Goal: Transaction & Acquisition: Obtain resource

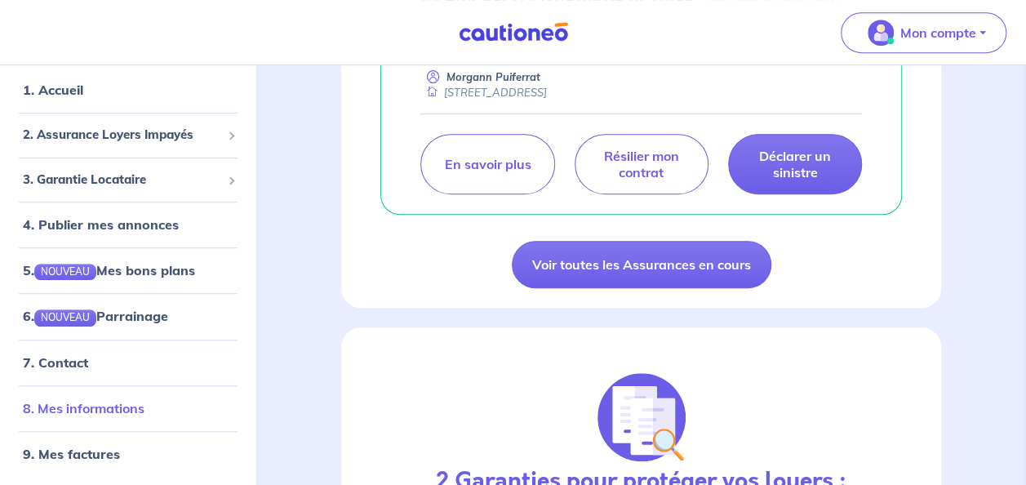
click at [98, 410] on link "8. Mes informations" at bounding box center [84, 408] width 122 height 16
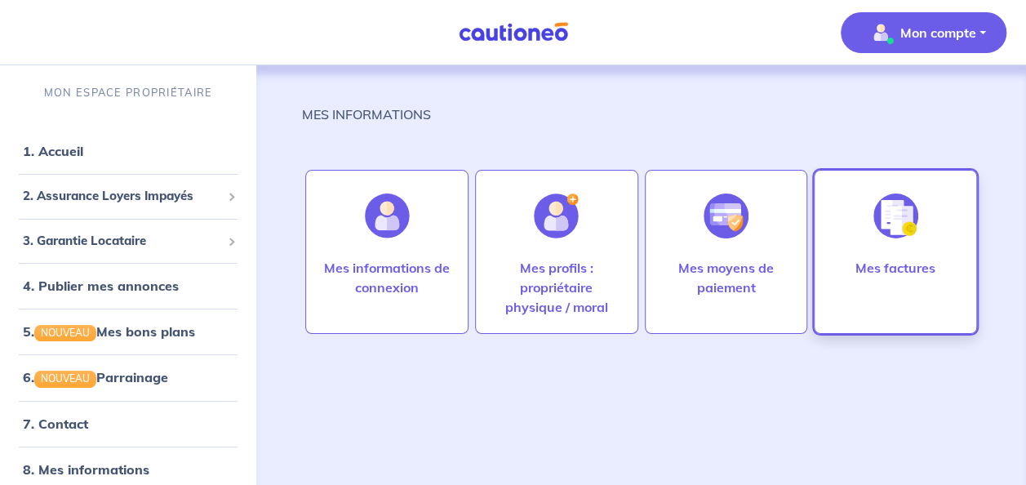
click at [895, 212] on img at bounding box center [896, 215] width 45 height 45
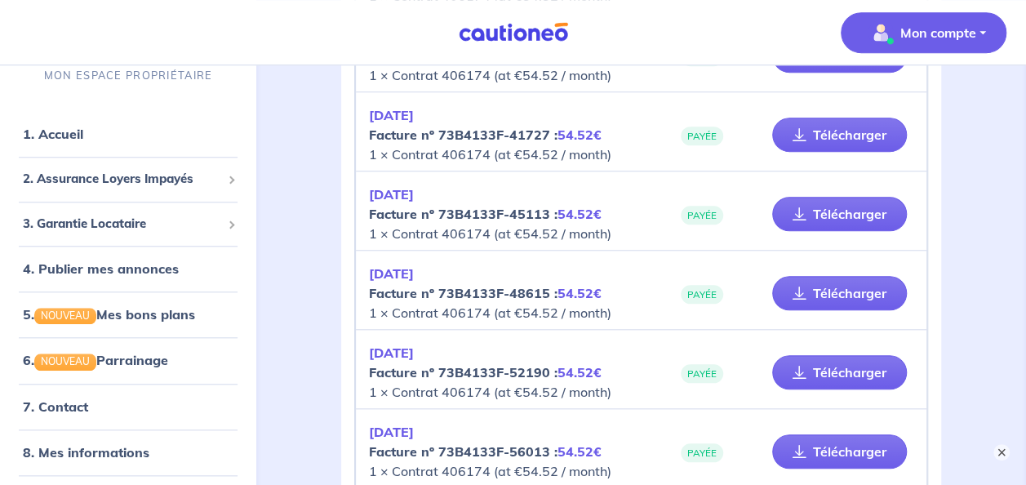
scroll to position [816, 0]
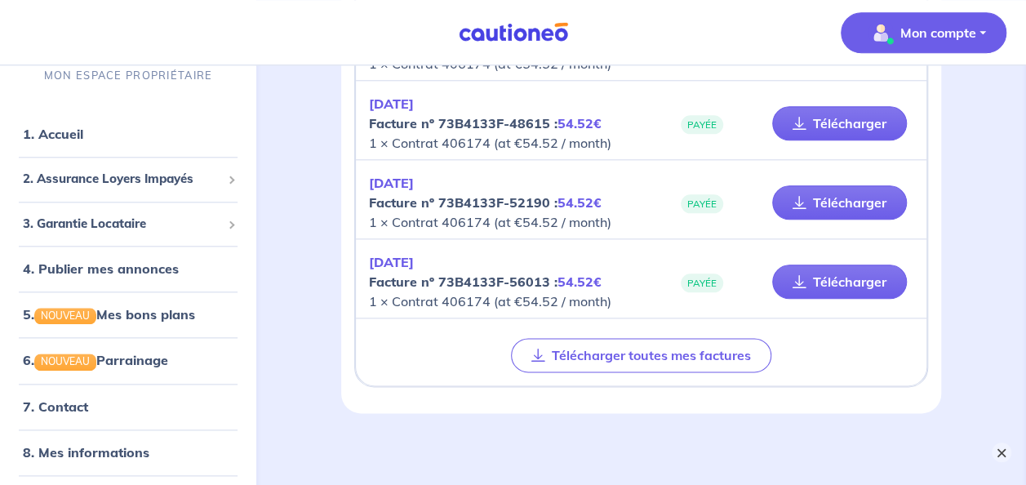
click at [996, 451] on button "×" at bounding box center [1002, 453] width 20 height 20
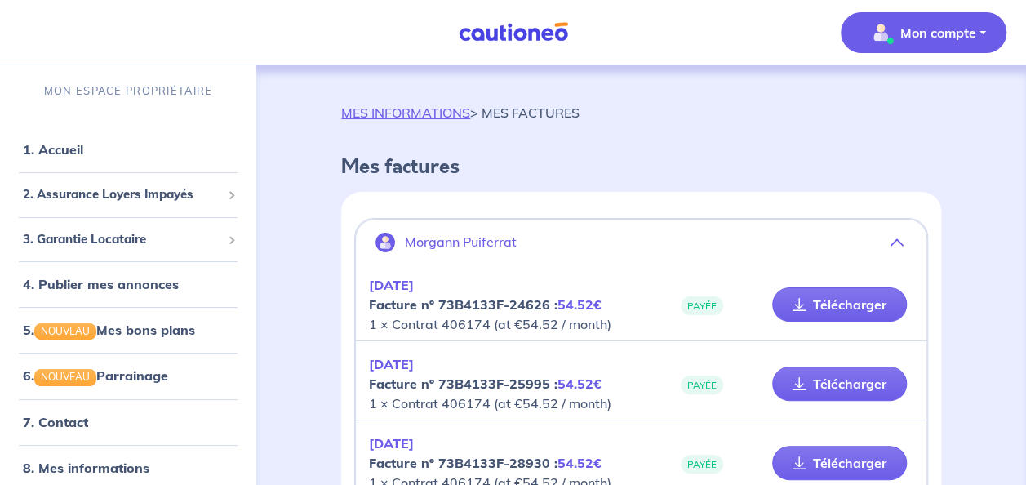
scroll to position [0, 0]
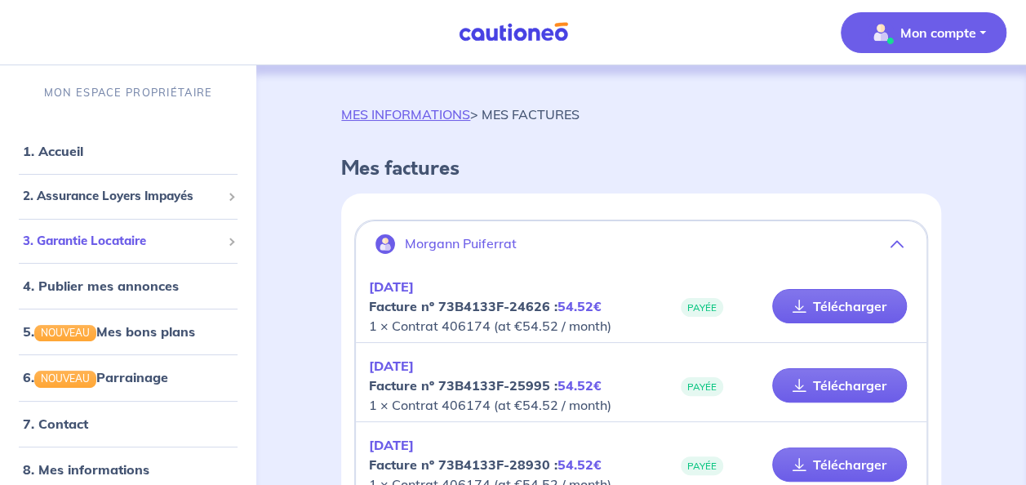
click at [110, 242] on span "3. Garantie Locataire" at bounding box center [122, 241] width 198 height 19
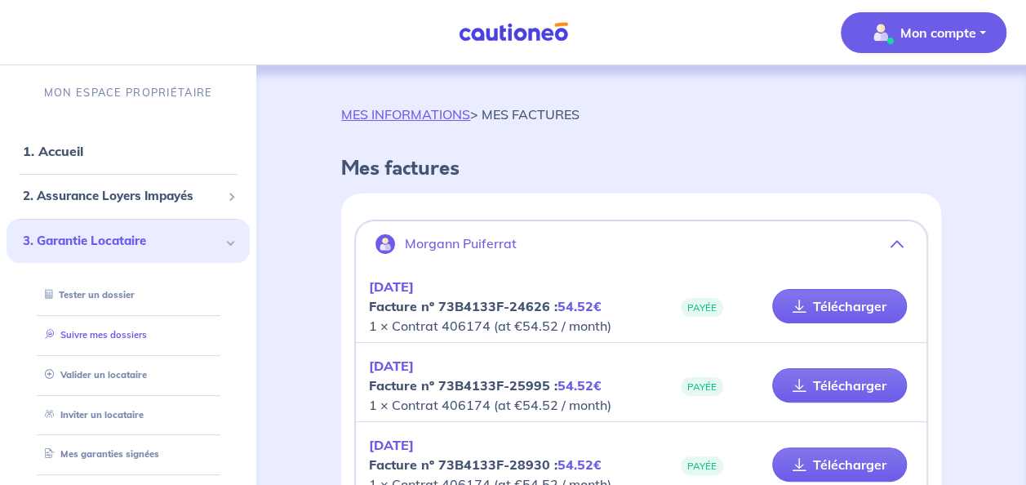
click at [103, 333] on link "Suivre mes dossiers" at bounding box center [92, 334] width 109 height 11
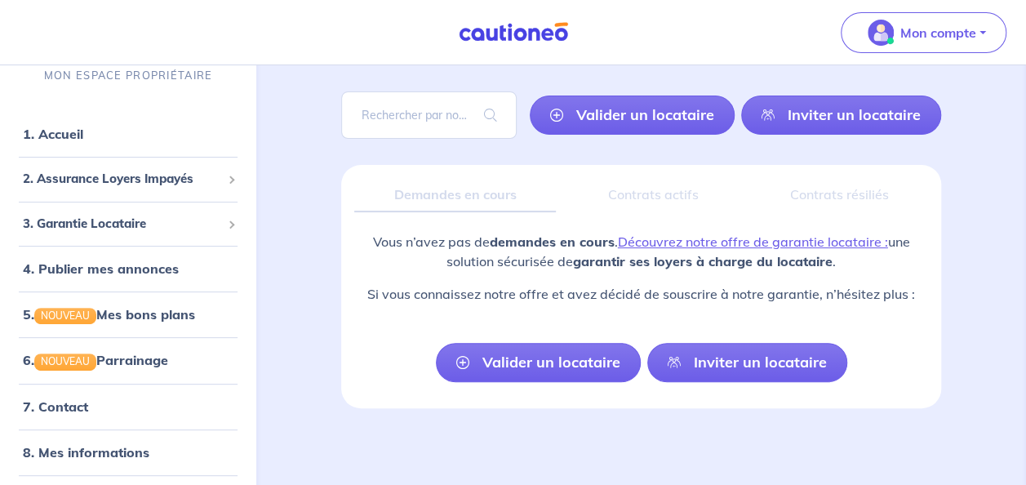
scroll to position [100, 0]
click at [70, 134] on link "1. Accueil" at bounding box center [53, 135] width 60 height 16
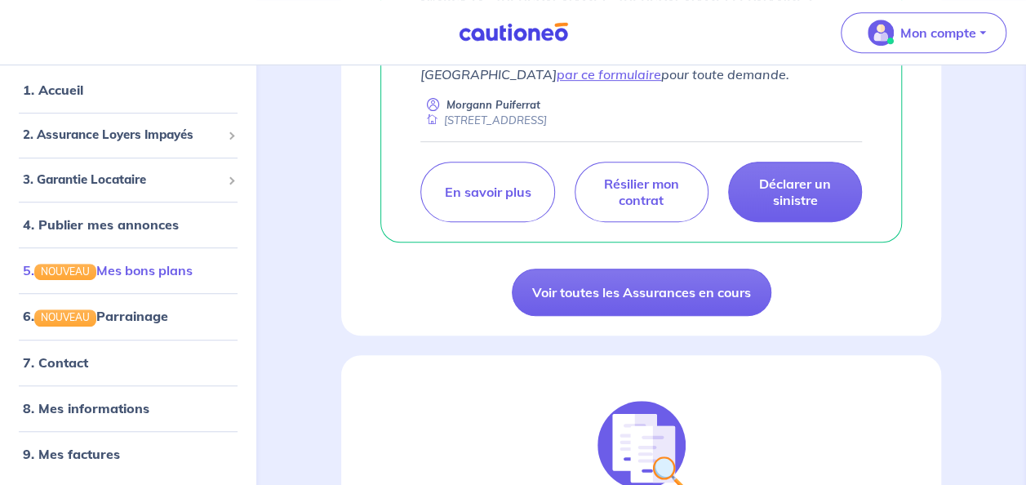
scroll to position [490, 0]
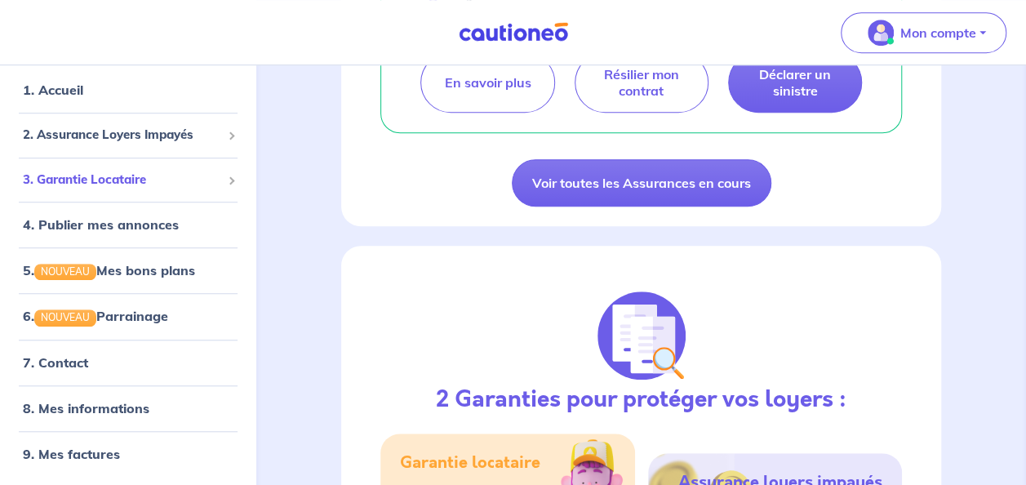
click at [180, 183] on span "3. Garantie Locataire" at bounding box center [122, 180] width 198 height 19
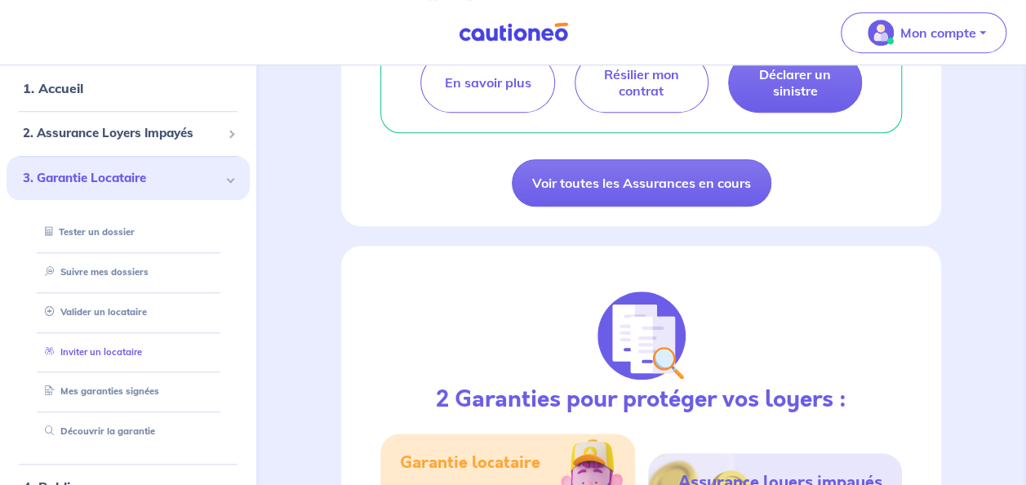
scroll to position [0, 0]
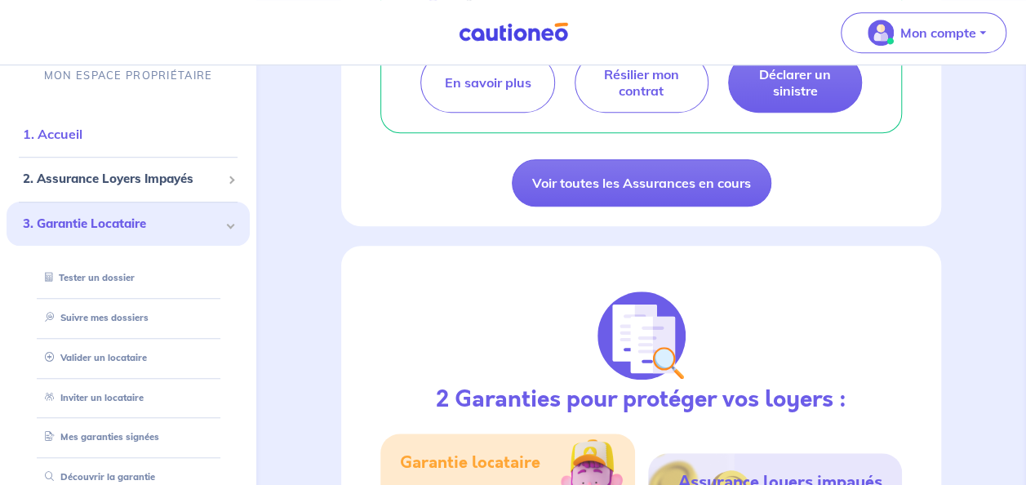
click at [63, 136] on link "1. Accueil" at bounding box center [53, 135] width 60 height 16
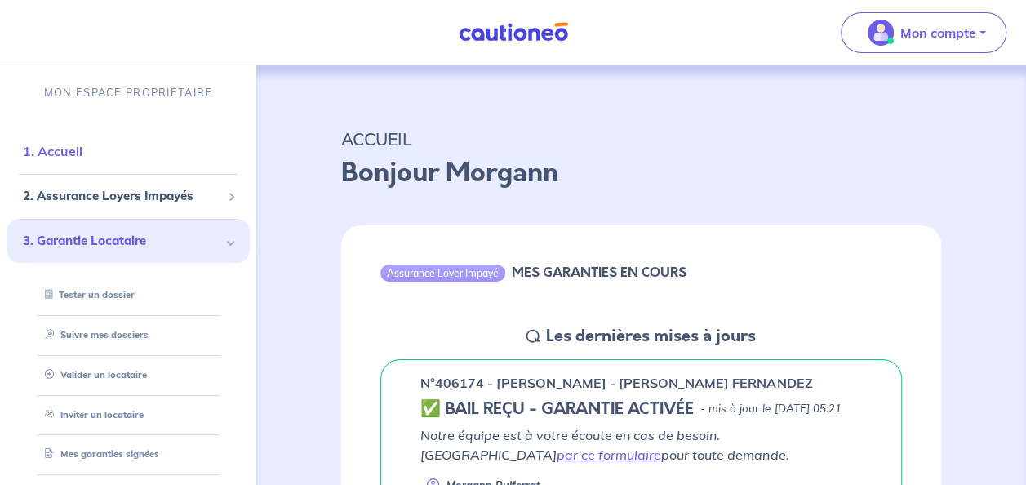
click at [70, 156] on link "1. Accueil" at bounding box center [53, 151] width 60 height 16
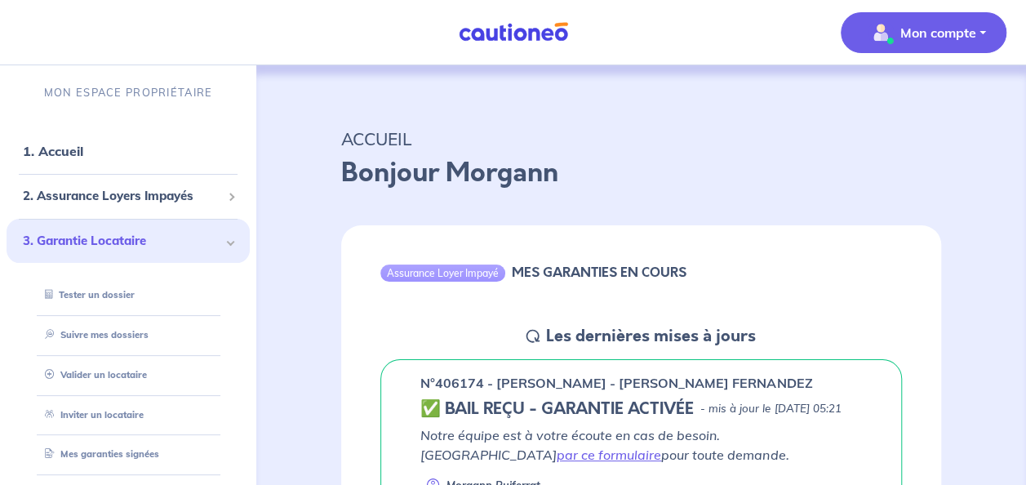
click at [985, 38] on button "Mon compte" at bounding box center [924, 32] width 166 height 41
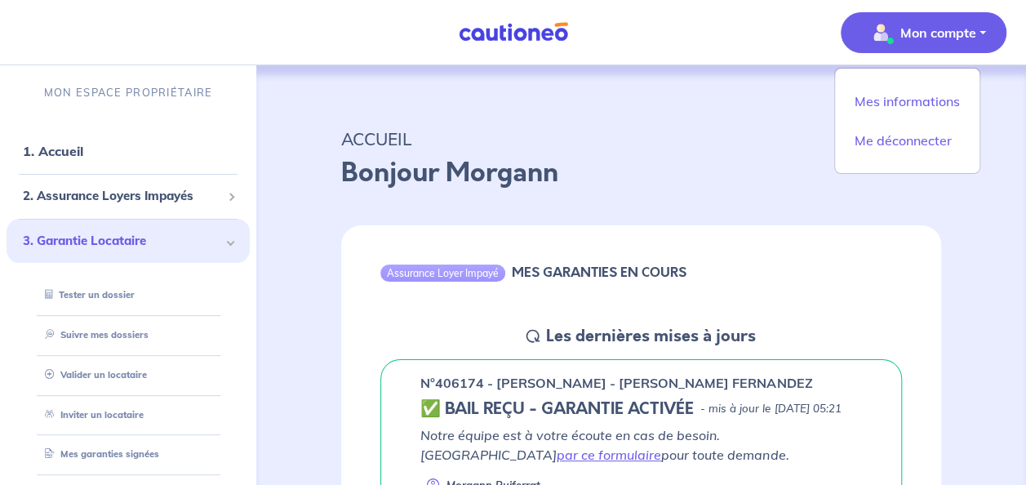
click at [763, 39] on nav "Mon compte Mes informations Me déconnecter MON ESPACE PROPRIÉTAIRE 1. Accueil 2…" at bounding box center [513, 32] width 1026 height 65
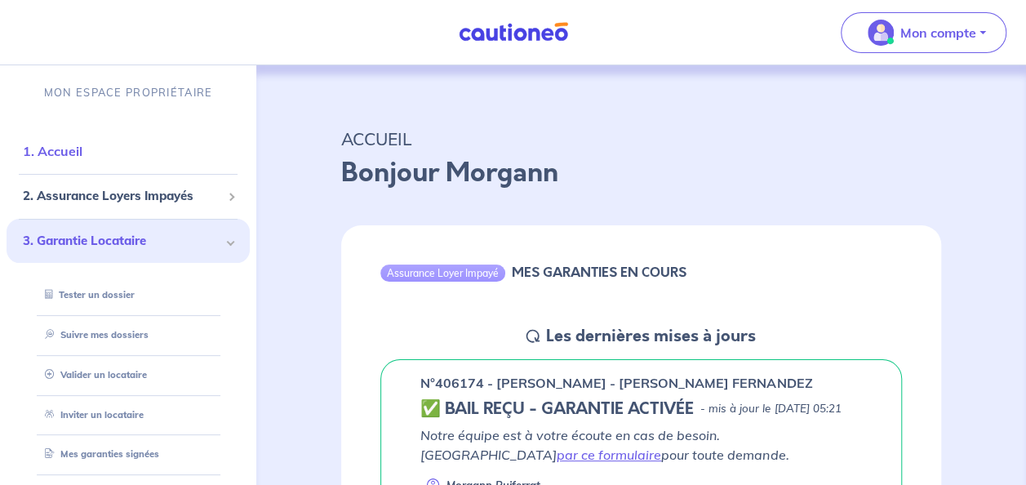
click at [54, 150] on link "1. Accueil" at bounding box center [53, 151] width 60 height 16
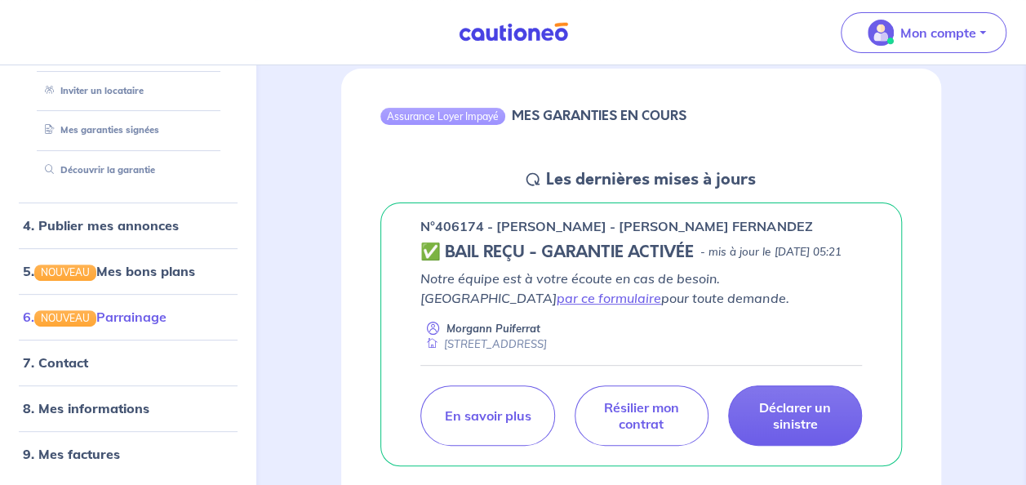
scroll to position [163, 0]
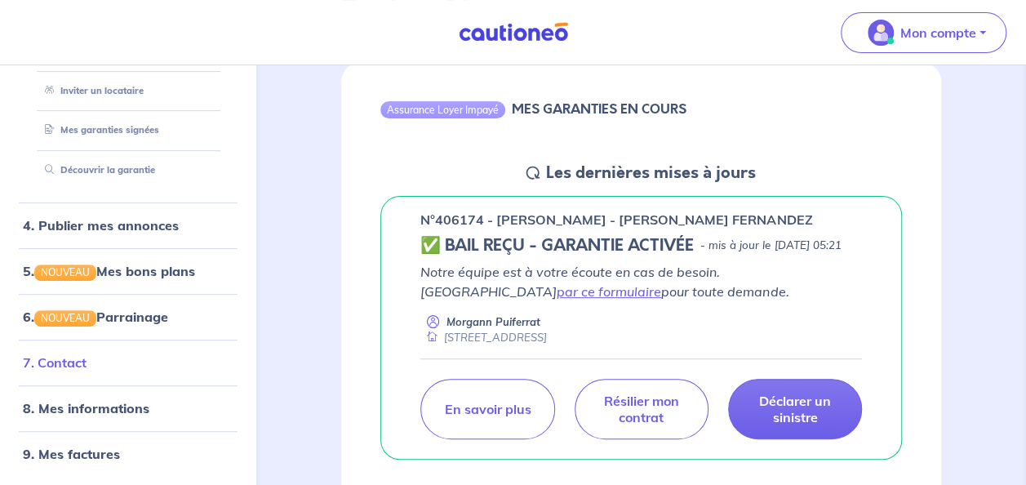
click at [60, 362] on link "7. Contact" at bounding box center [55, 363] width 64 height 16
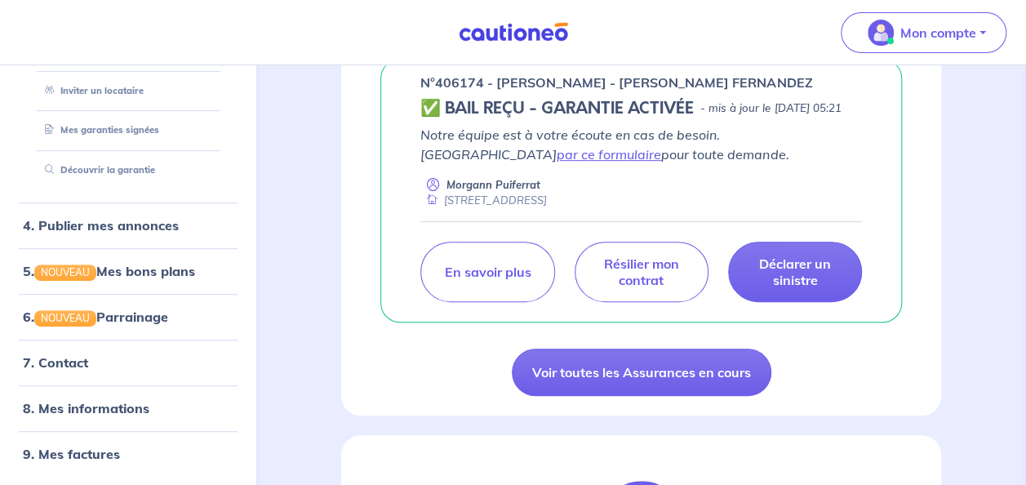
scroll to position [327, 0]
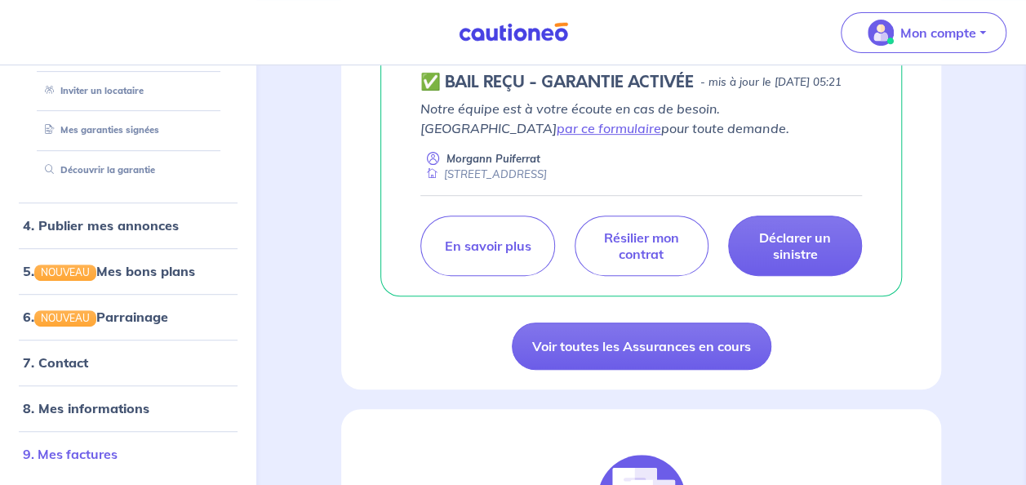
click at [95, 458] on link "9. Mes factures" at bounding box center [70, 455] width 95 height 16
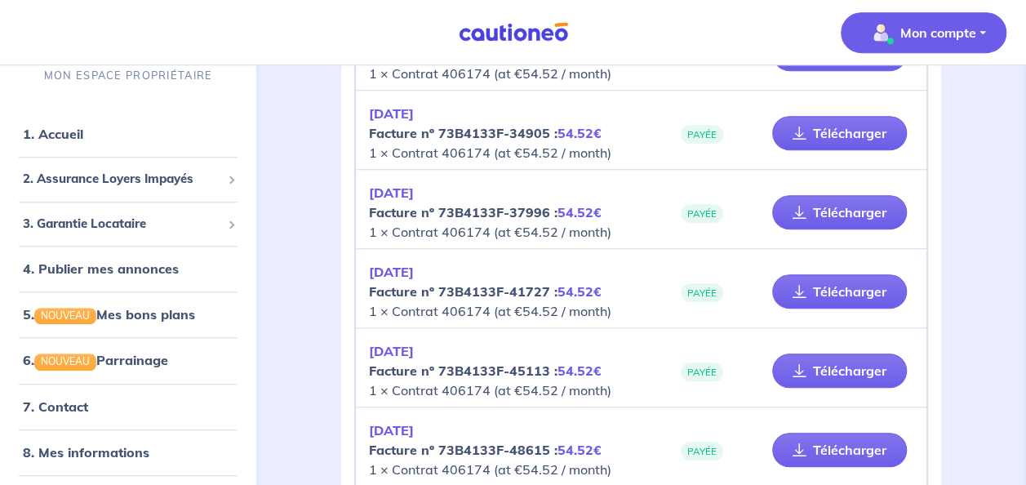
scroll to position [818, 0]
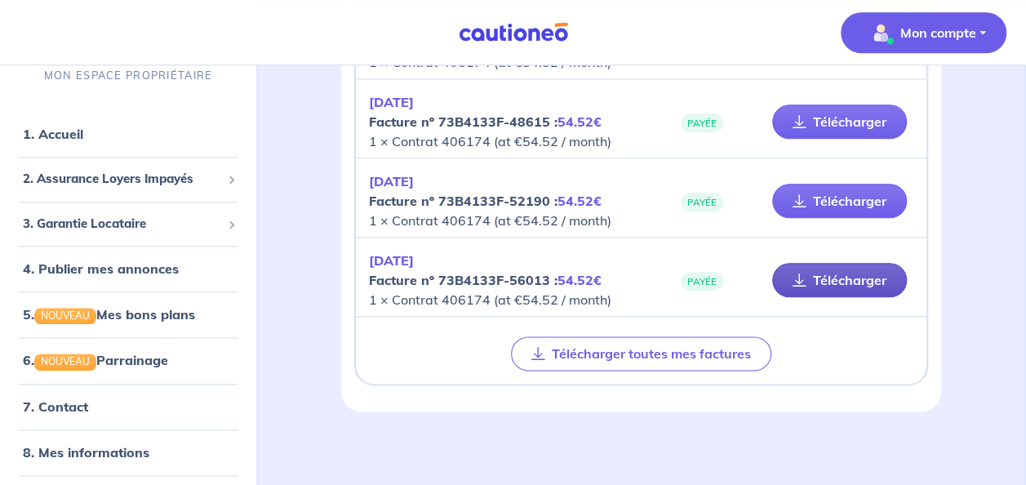
click at [831, 281] on link "Télécharger" at bounding box center [839, 280] width 135 height 34
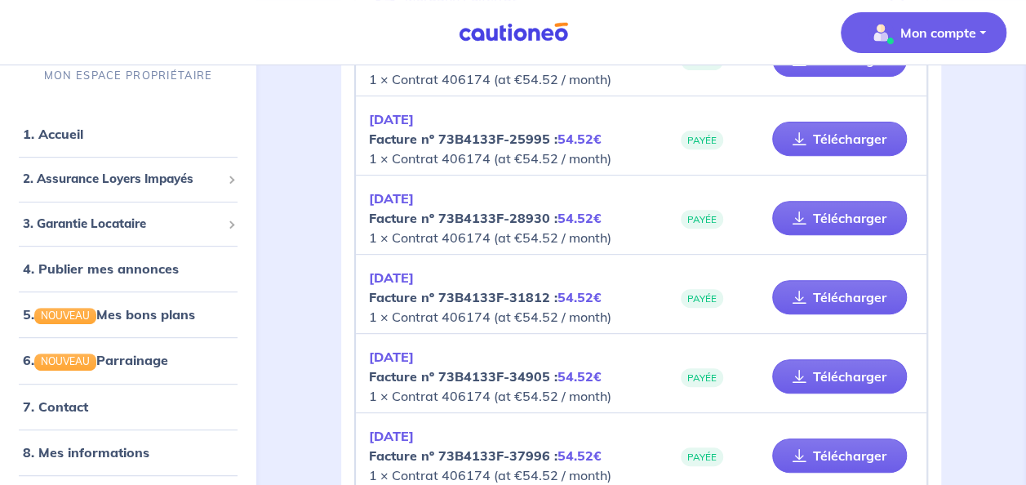
scroll to position [0, 0]
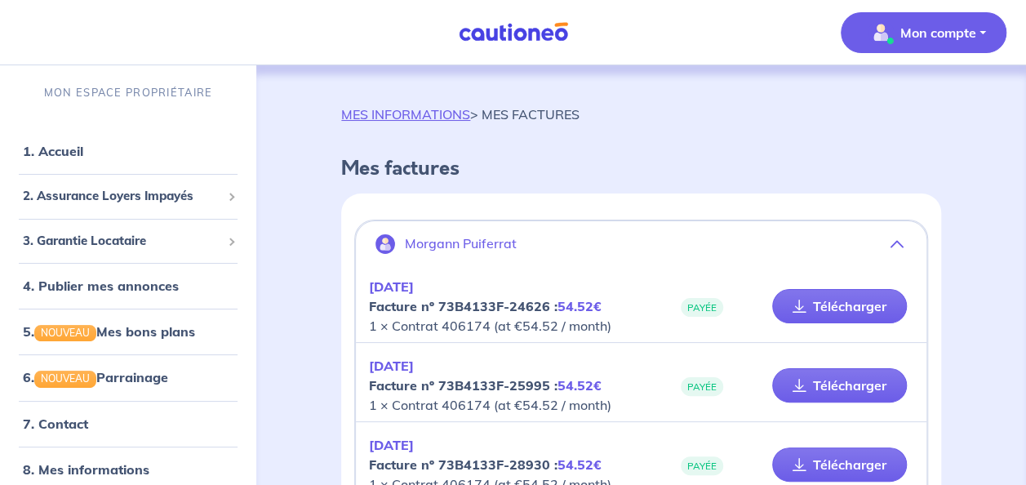
click at [970, 29] on p "Mon compte" at bounding box center [939, 33] width 76 height 20
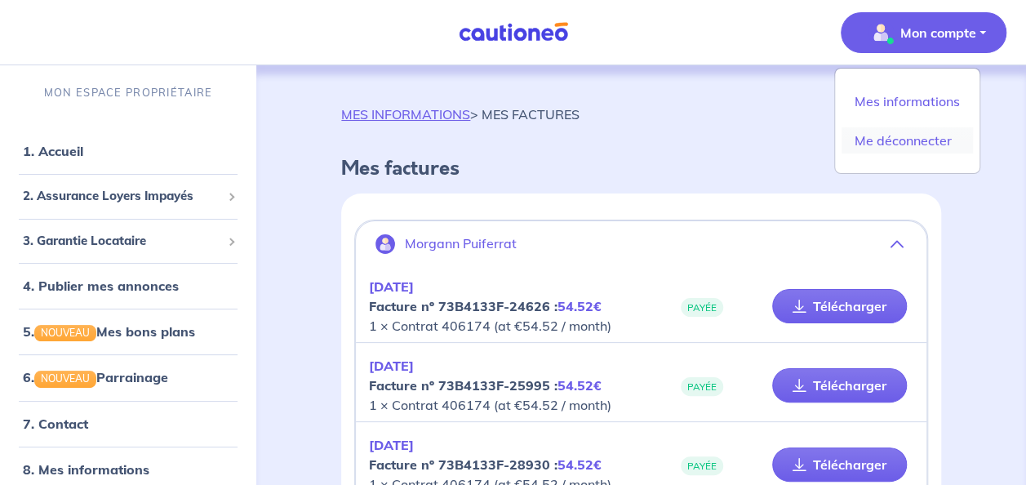
click at [903, 145] on link "Me déconnecter" at bounding box center [907, 140] width 131 height 26
